Goal: Book appointment/travel/reservation

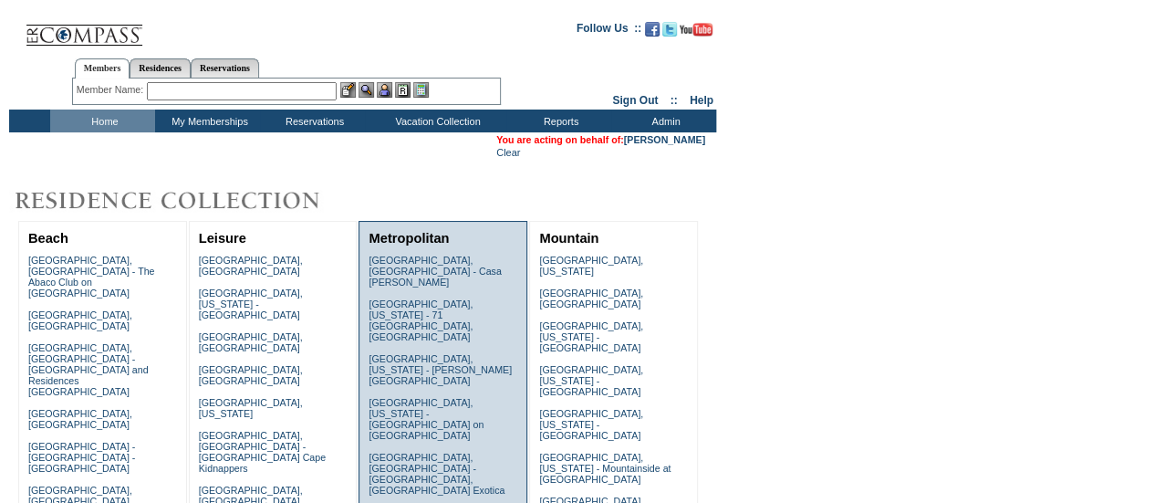
scroll to position [773, 0]
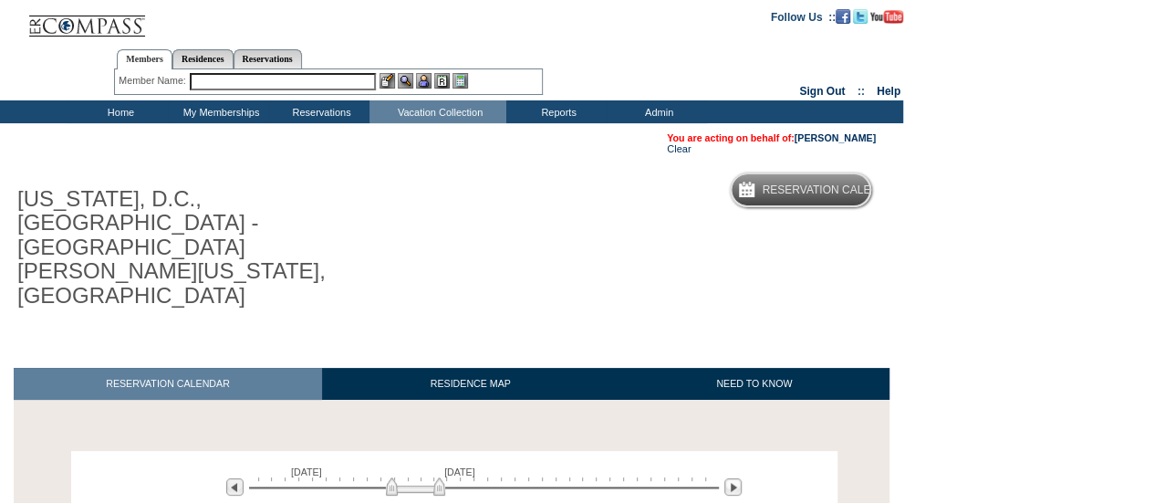
scroll to position [230, 0]
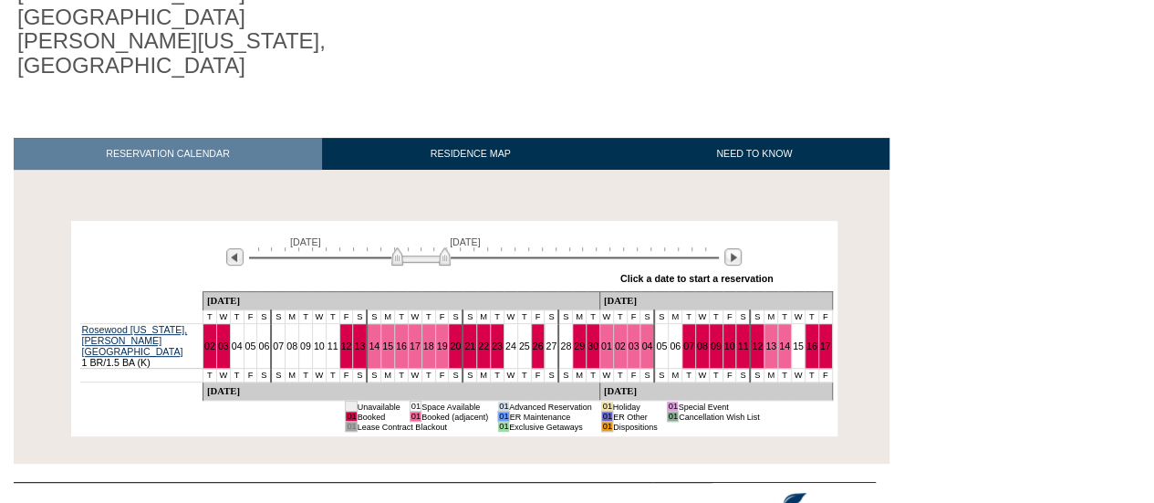
click at [409, 247] on img at bounding box center [420, 256] width 59 height 18
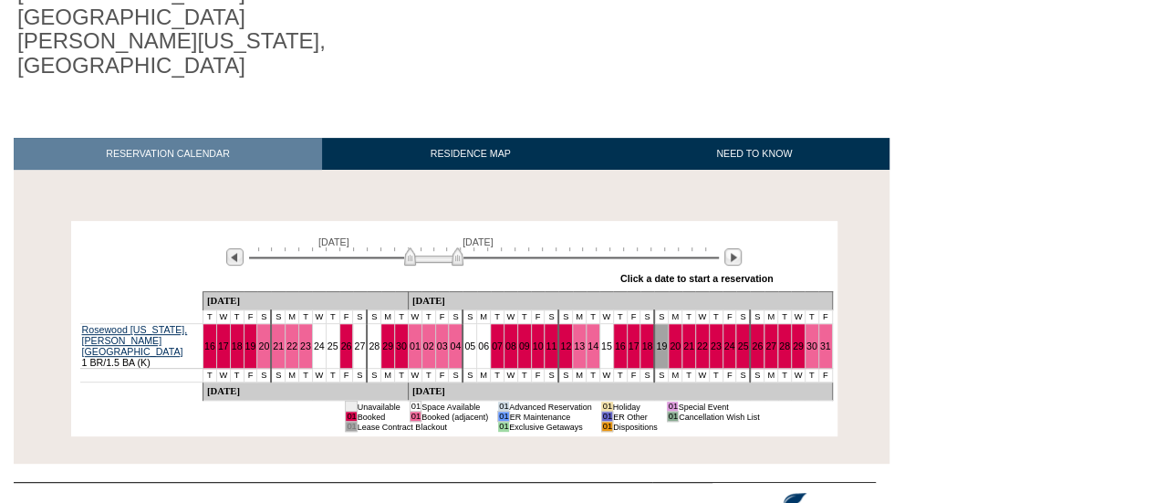
drag, startPoint x: 409, startPoint y: 182, endPoint x: 422, endPoint y: 182, distance: 12.8
click at [422, 247] on img at bounding box center [433, 256] width 59 height 18
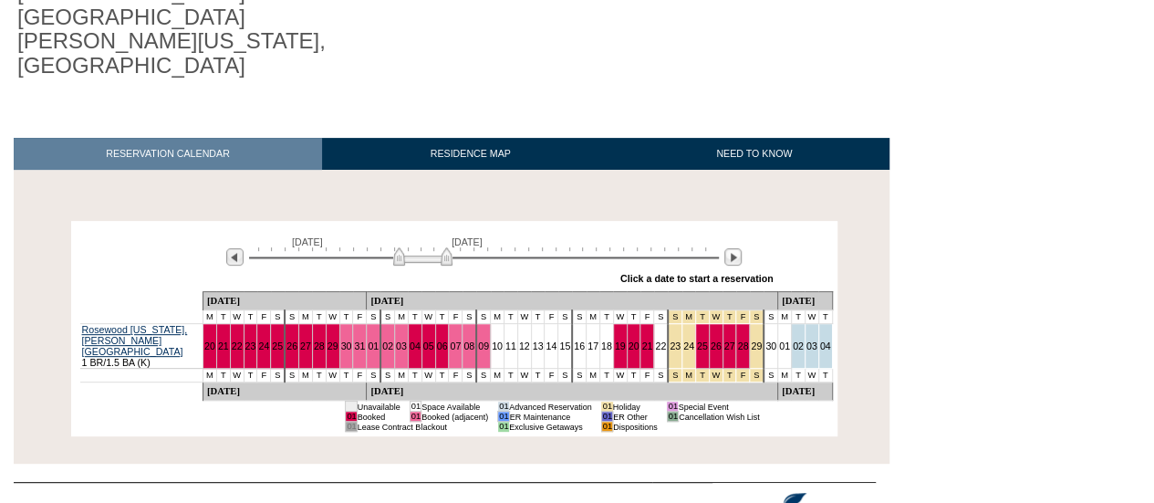
drag, startPoint x: 422, startPoint y: 182, endPoint x: 409, endPoint y: 182, distance: 12.8
click at [409, 247] on img at bounding box center [422, 256] width 59 height 18
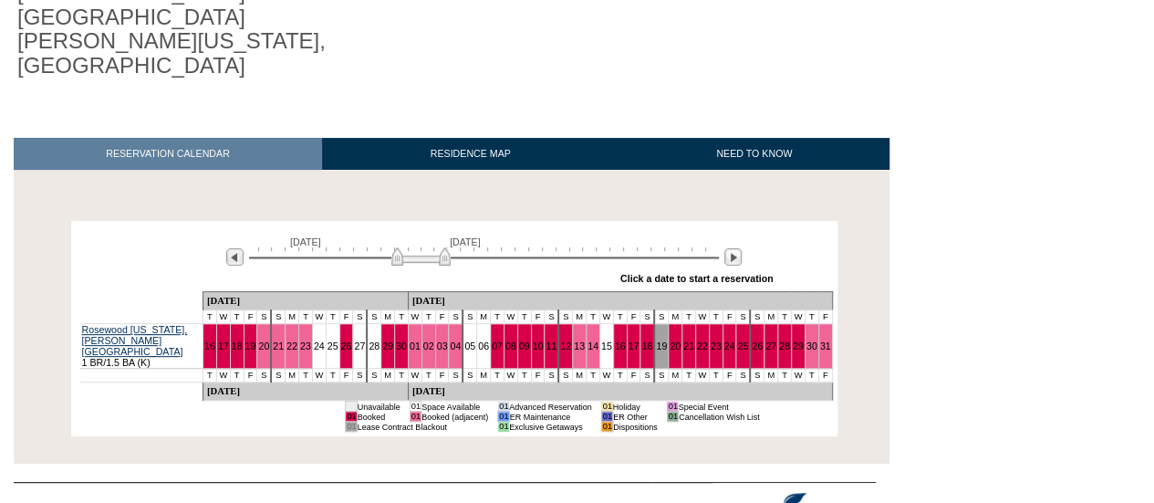
click at [416, 247] on img at bounding box center [420, 256] width 59 height 18
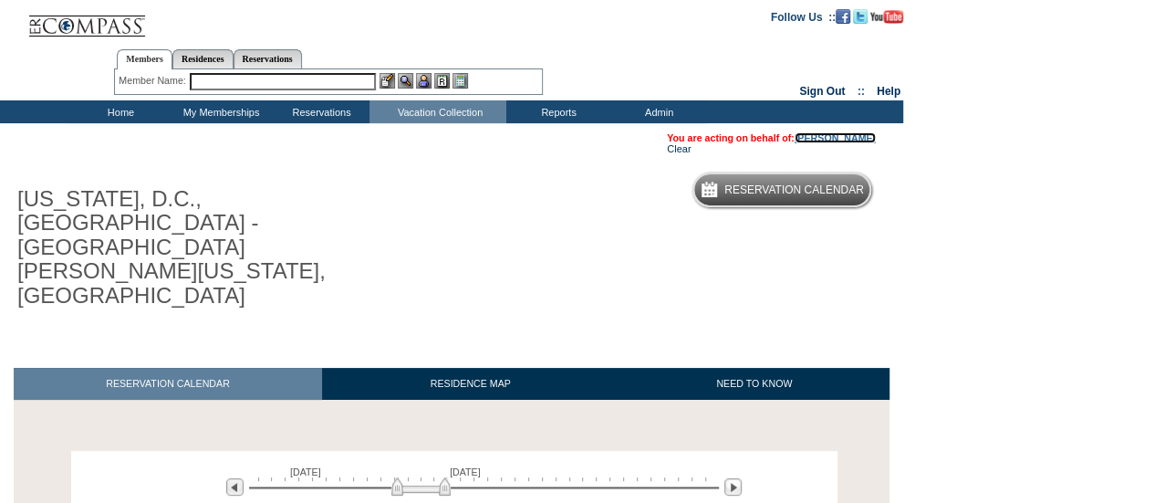
click at [856, 138] on link "[PERSON_NAME]" at bounding box center [835, 137] width 81 height 11
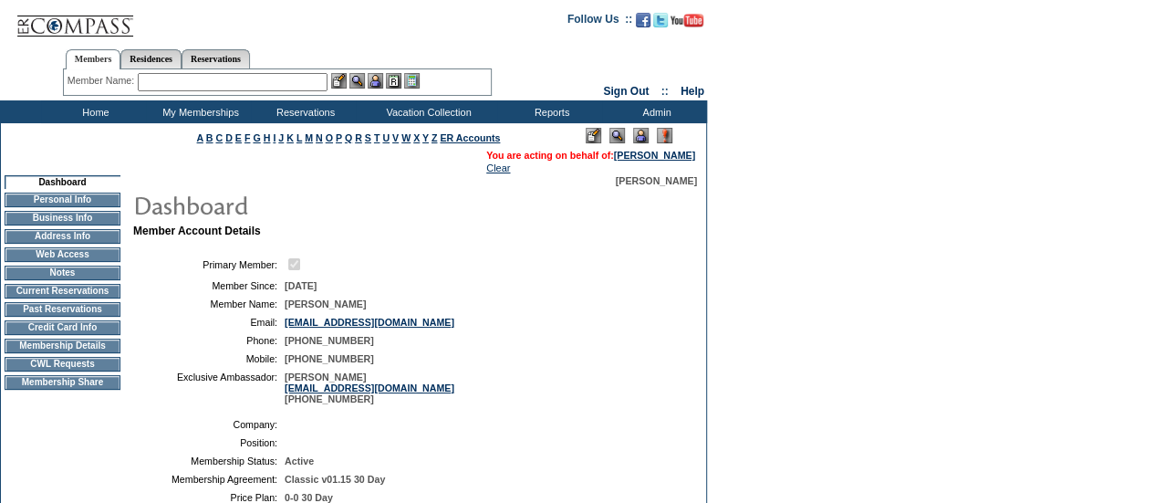
click at [47, 371] on td "CWL Requests" at bounding box center [63, 364] width 116 height 15
